Goal: Task Accomplishment & Management: Manage account settings

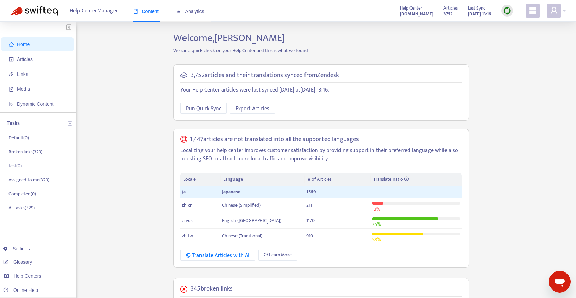
click at [38, 51] on ul "Home Articles Links Media Dynamic Content" at bounding box center [38, 74] width 76 height 76
click at [38, 57] on span "Articles" at bounding box center [39, 59] width 60 height 14
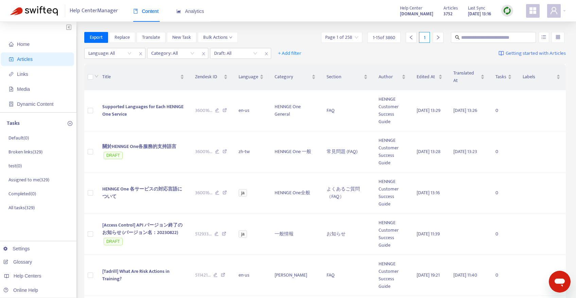
click at [508, 8] on img at bounding box center [507, 10] width 8 height 8
click at [511, 21] on link "Quick Sync" at bounding box center [521, 25] width 29 height 8
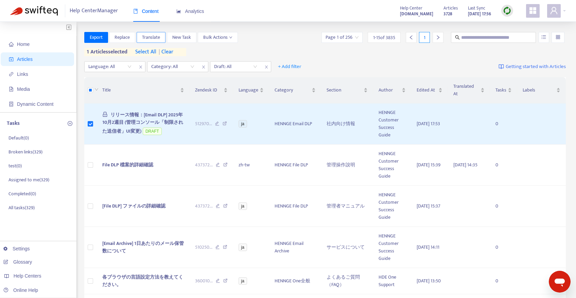
click at [157, 34] on span "Translate" at bounding box center [151, 37] width 18 height 7
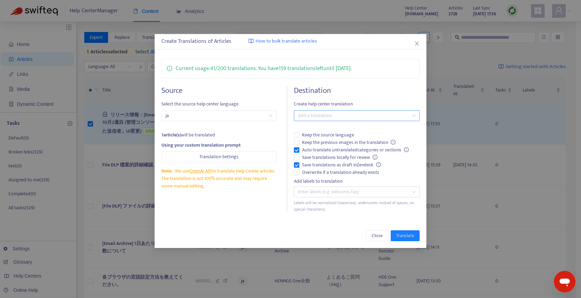
click at [309, 114] on div at bounding box center [354, 115] width 116 height 8
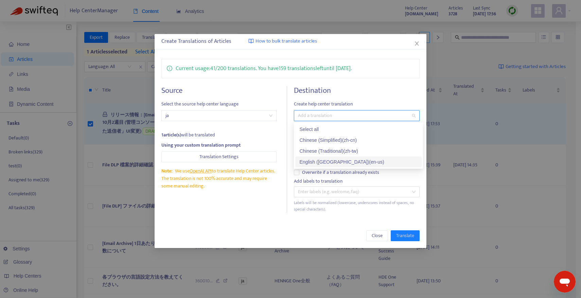
click at [316, 162] on div "English ([GEOGRAPHIC_DATA]) ( en-us )" at bounding box center [358, 161] width 118 height 7
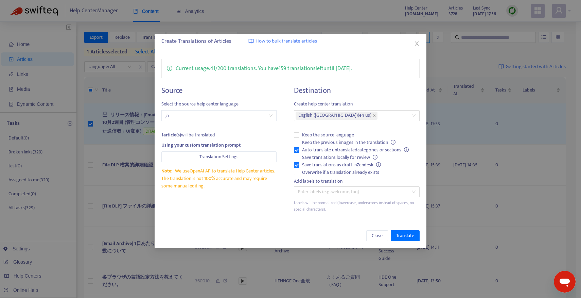
click at [259, 214] on div "Current usage: 41 / 200 translations . You have 159 translations left until [DA…" at bounding box center [291, 135] width 272 height 167
click at [325, 157] on span "Save translations locally for review" at bounding box center [339, 157] width 81 height 7
click at [331, 142] on span "Keep the previous images in the translation" at bounding box center [348, 142] width 99 height 7
click at [329, 142] on span "Keep the previous images in the translation" at bounding box center [348, 142] width 99 height 7
click at [356, 118] on div "English ([GEOGRAPHIC_DATA]) ( en-us )" at bounding box center [354, 116] width 116 height 10
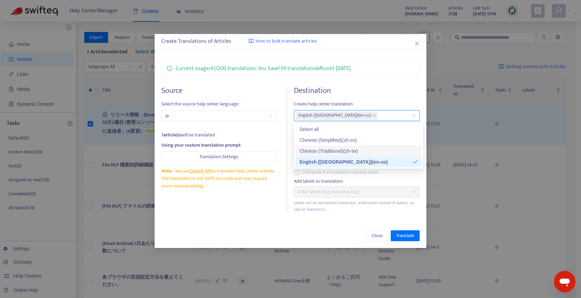
click at [344, 150] on div "Chinese (Traditional) ( zh-tw )" at bounding box center [358, 150] width 118 height 7
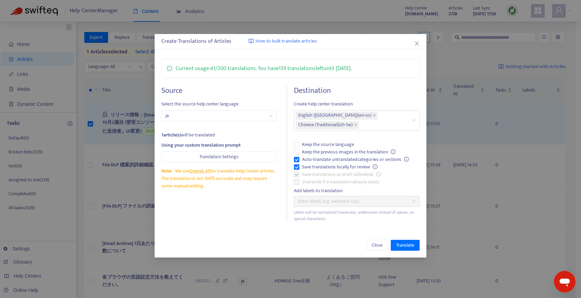
click at [262, 206] on div "Source Select the source help center language ja 1 article(s) will be translate…" at bounding box center [224, 154] width 126 height 136
click at [401, 245] on span "Translate" at bounding box center [405, 244] width 18 height 7
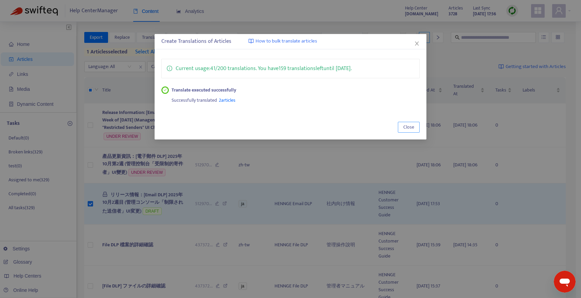
click at [414, 126] on span "Close" at bounding box center [408, 126] width 11 height 7
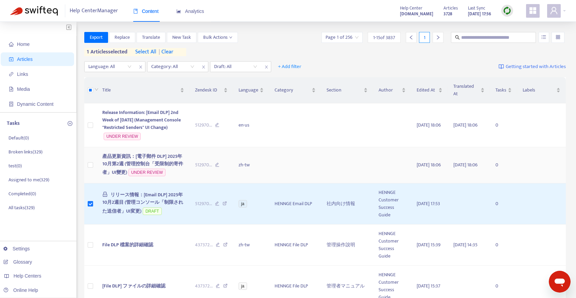
click at [157, 160] on span "產品更新資訊：[電子郵件 DLP] 2025年10月第2週 (管理控制台「受限制的寄件者」UI變更)" at bounding box center [142, 164] width 81 height 24
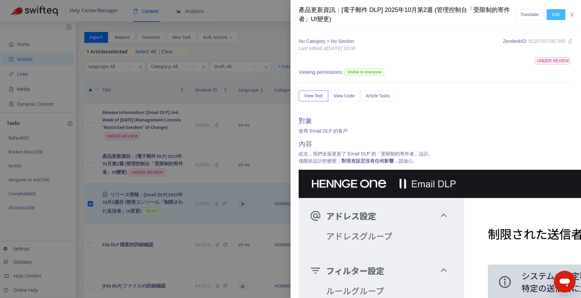
click at [550, 15] on button "Edit" at bounding box center [556, 14] width 19 height 11
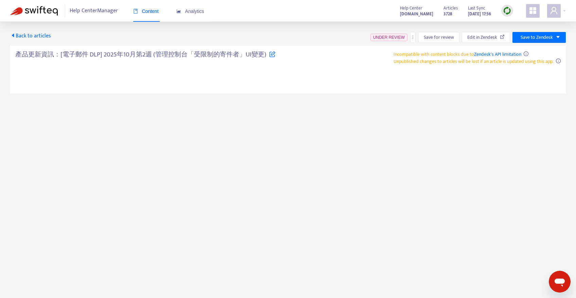
type textarea "**********"
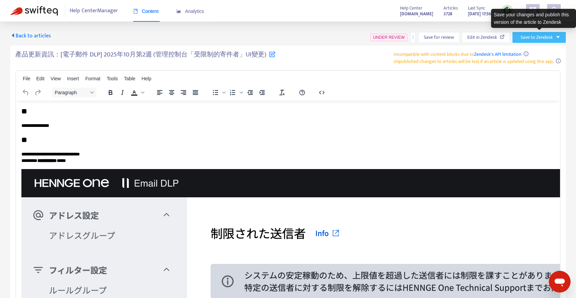
click at [546, 32] on button "Save to Zendesk" at bounding box center [538, 37] width 53 height 11
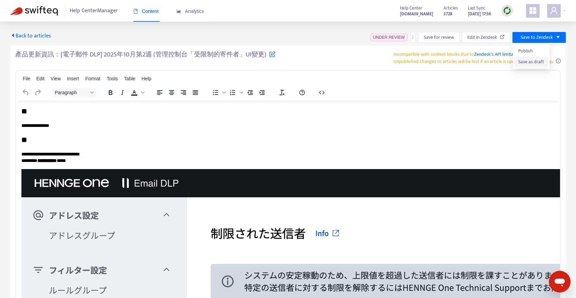
click at [528, 61] on span "Save as draft" at bounding box center [531, 61] width 26 height 7
click at [319, 90] on icon "button" at bounding box center [322, 92] width 8 height 8
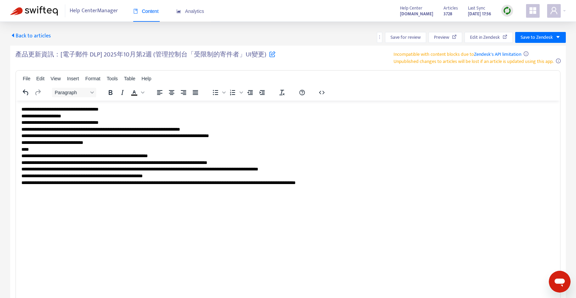
click at [277, 132] on p "**********" at bounding box center [287, 146] width 533 height 80
click at [211, 56] on h5 "產品更新資訊：[電子郵件 DLP] 2025年10月第2週 (管理控制台「受限制的寄件者」UI變更)" at bounding box center [145, 57] width 260 height 12
click at [252, 54] on h5 "產品更新資訊：[電子郵件 DLP] 2025年10月第2週 (管理控制台「受限制的寄件者」UI變更)" at bounding box center [145, 57] width 260 height 12
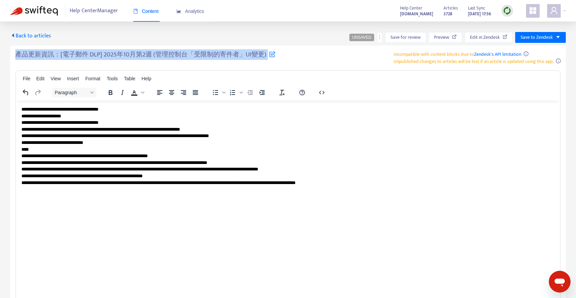
click at [252, 54] on h5 "產品更新資訊：[電子郵件 DLP] 2025年10月第2週 (管理控制台「受限制的寄件者」UI變更)" at bounding box center [145, 57] width 260 height 12
copy h5 "產品更新資訊：[電子郵件 DLP] 2025年10月第2週 (管理控制台「受限制的寄件者」UI變更)"
click at [380, 40] on button "button" at bounding box center [379, 37] width 5 height 11
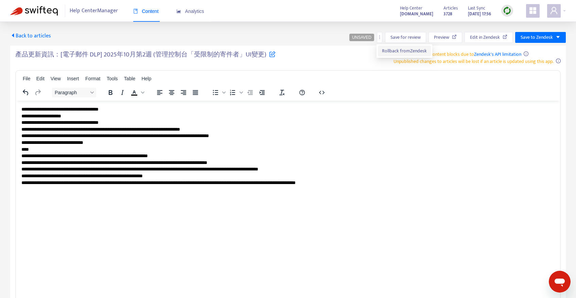
click at [394, 51] on span "Rollback from Zendesk" at bounding box center [404, 51] width 45 height 8
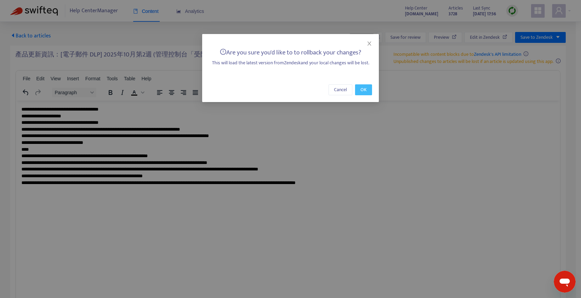
click at [364, 90] on span "OK" at bounding box center [363, 89] width 6 height 7
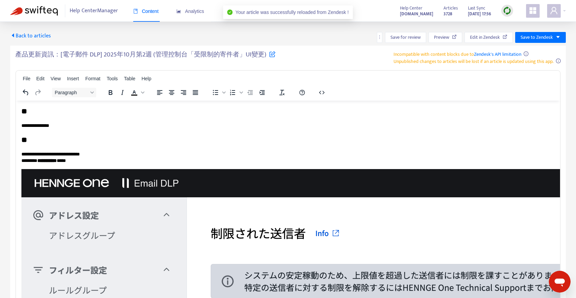
click at [38, 34] on span "Back to articles" at bounding box center [30, 35] width 41 height 9
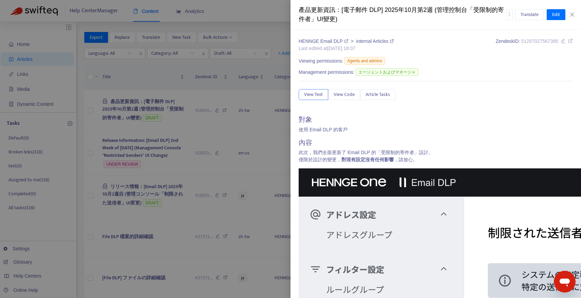
click at [176, 109] on div at bounding box center [290, 149] width 581 height 298
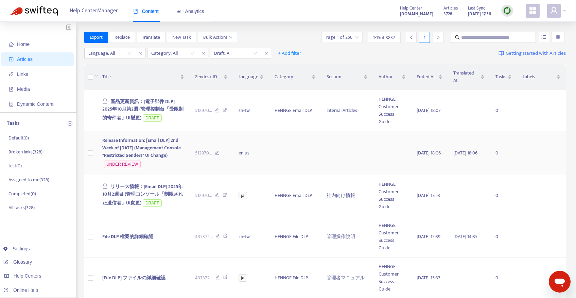
click at [151, 147] on span "Release Information: [Email DLP] 2nd Week of [DATE] (Management Console "Restri…" at bounding box center [141, 147] width 78 height 23
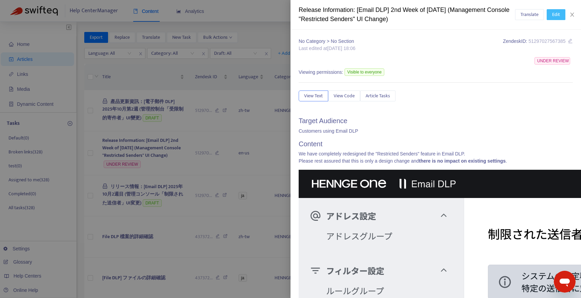
click at [559, 13] on span "Edit" at bounding box center [556, 14] width 8 height 7
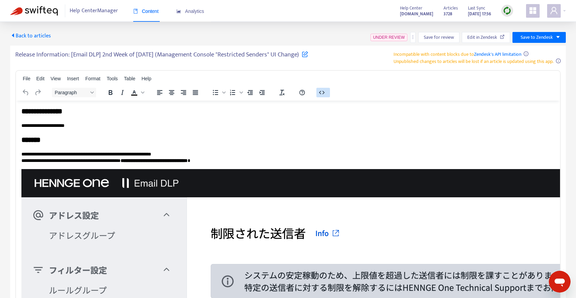
click at [326, 94] on button "button" at bounding box center [323, 93] width 14 height 10
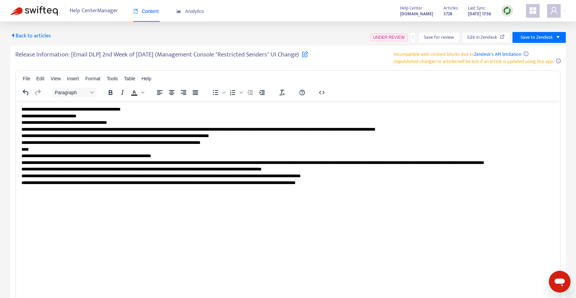
click at [218, 107] on p "**********" at bounding box center [287, 149] width 533 height 87
click at [172, 51] on h5 "Release Information: [Email DLP] 2nd Week of [DATE] (Management Console "Restri…" at bounding box center [161, 57] width 293 height 12
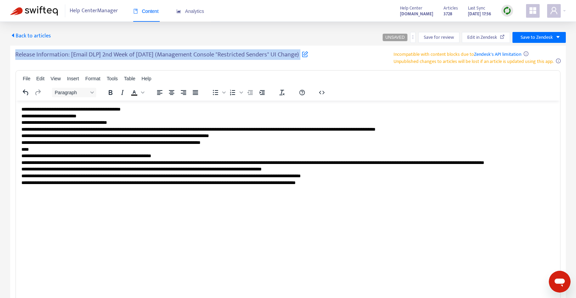
click at [172, 51] on h5 "Release Information: [Email DLP] 2nd Week of [DATE] (Management Console "Restri…" at bounding box center [161, 57] width 293 height 12
copy h5 "Release Information: [Email DLP] 2nd Week of [DATE] (Management Console "Restri…"
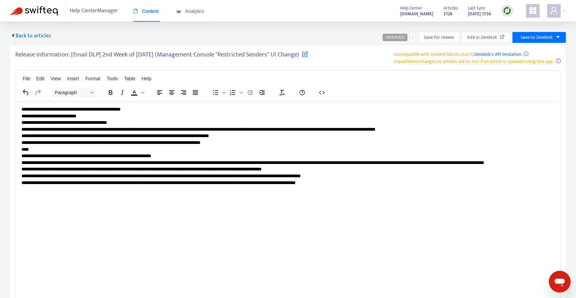
click at [415, 32] on div "Back to articles UNSAVED Save for review Edit in Zendesk Save to Zendesk Releas…" at bounding box center [288, 184] width 576 height 325
click at [414, 35] on icon "more" at bounding box center [412, 37] width 5 height 5
click at [419, 49] on span "Rollback from Zendesk" at bounding box center [438, 51] width 45 height 8
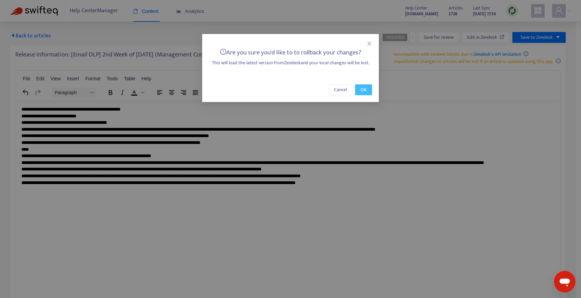
click at [362, 87] on span "OK" at bounding box center [363, 89] width 6 height 7
